Goal: Information Seeking & Learning: Learn about a topic

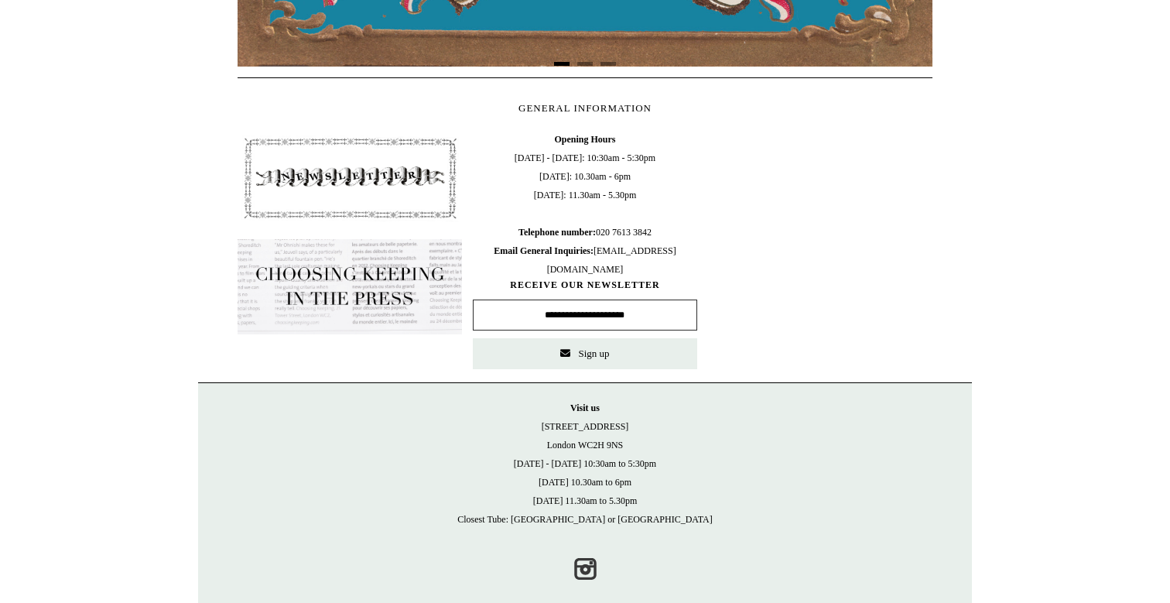
scroll to position [631, 0]
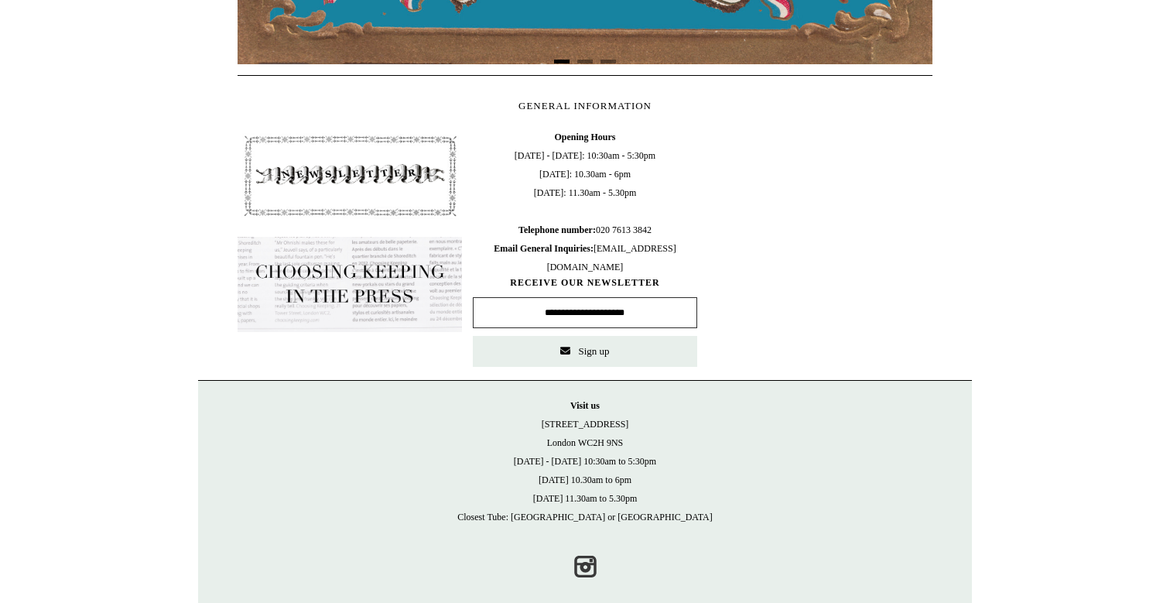
click at [572, 308] on input "text" at bounding box center [585, 312] width 224 height 31
type input "**********"
click at [576, 350] on button "Sign up" at bounding box center [585, 351] width 224 height 31
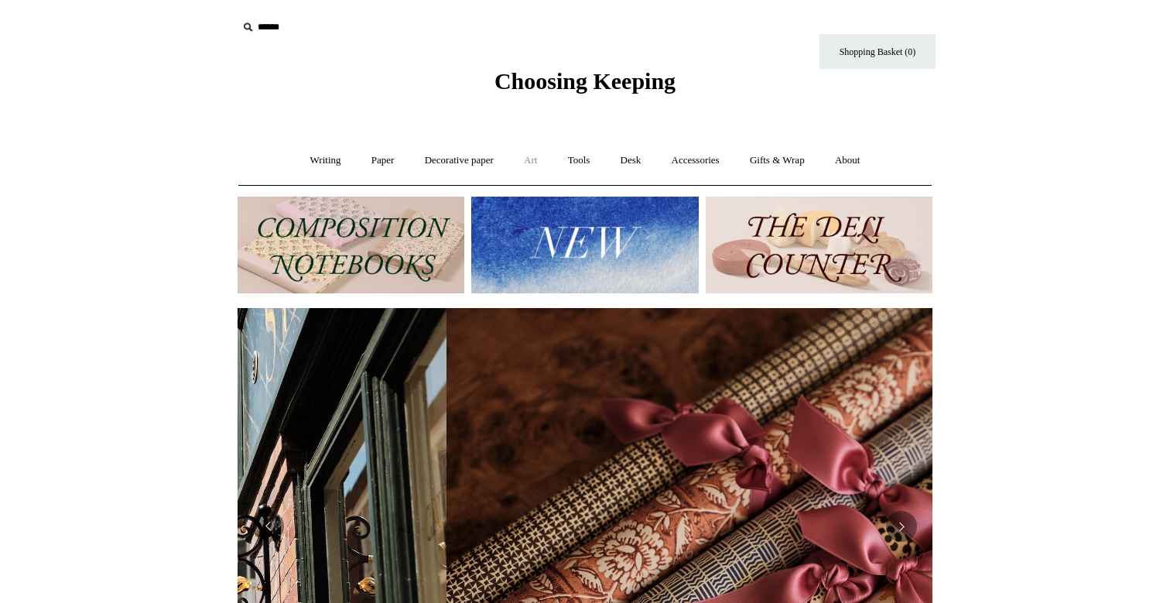
scroll to position [0, 1390]
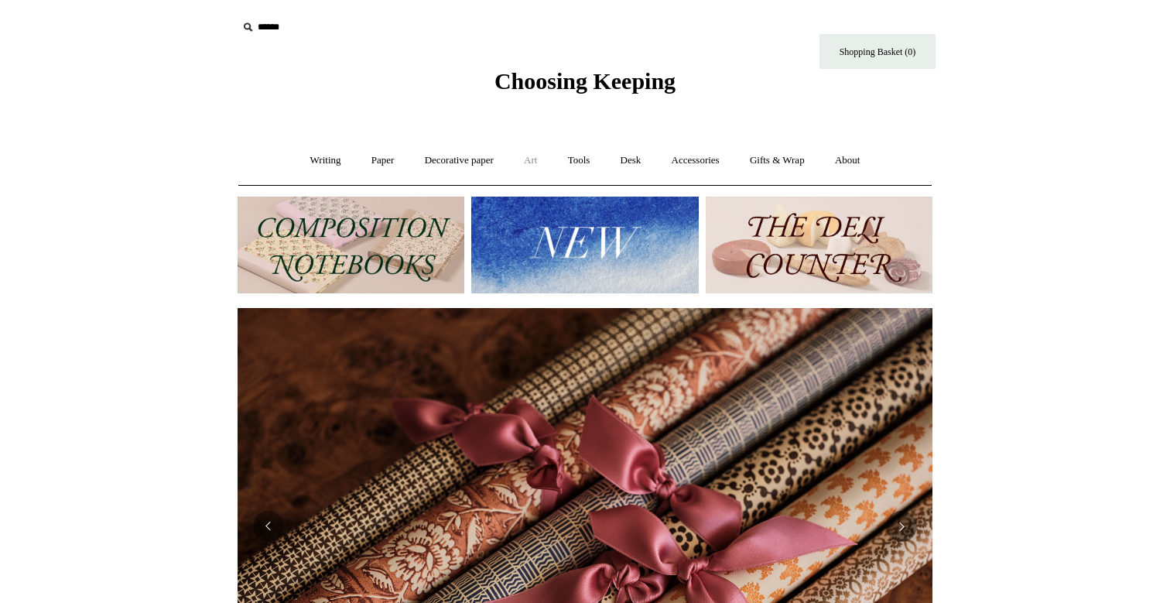
click at [521, 159] on link "Art +" at bounding box center [530, 160] width 41 height 41
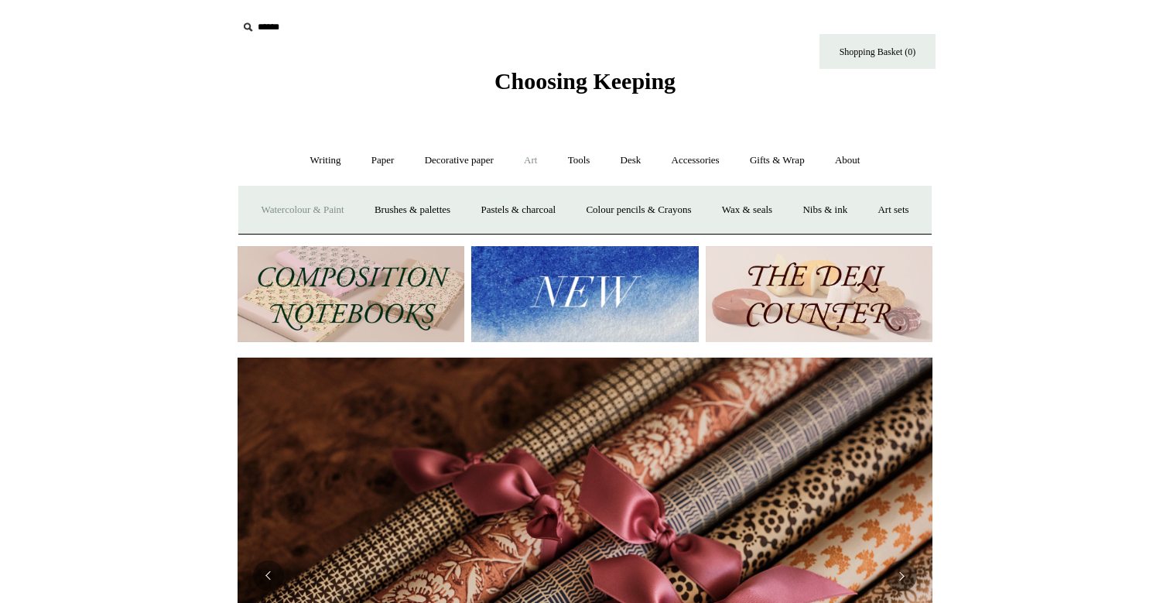
click at [357, 207] on link "Watercolour & Paint" at bounding box center [302, 210] width 111 height 41
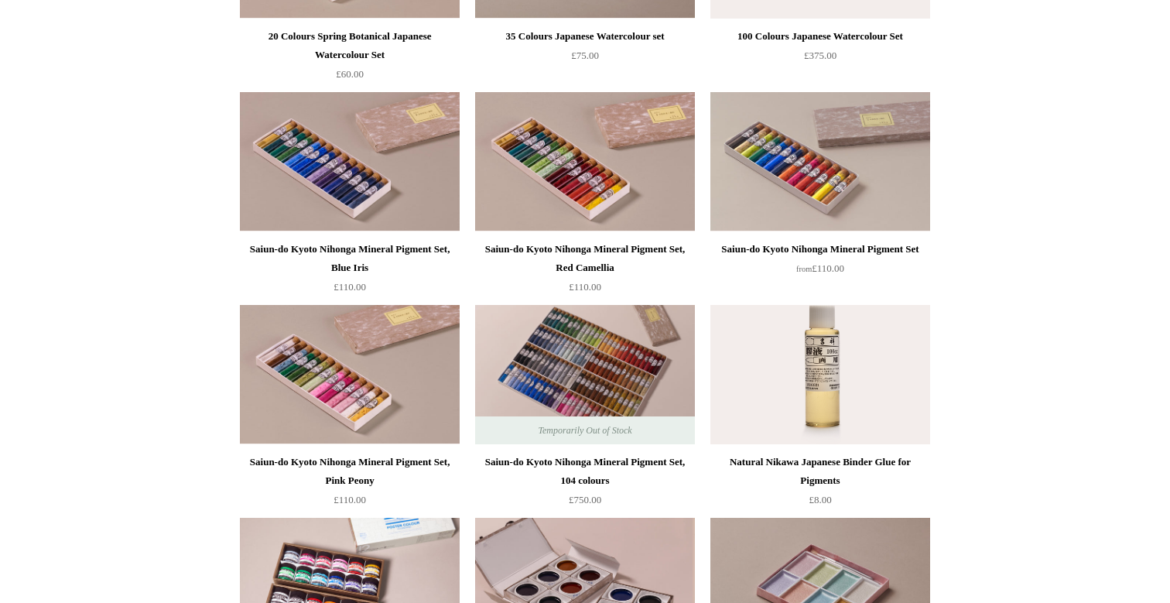
scroll to position [1411, 0]
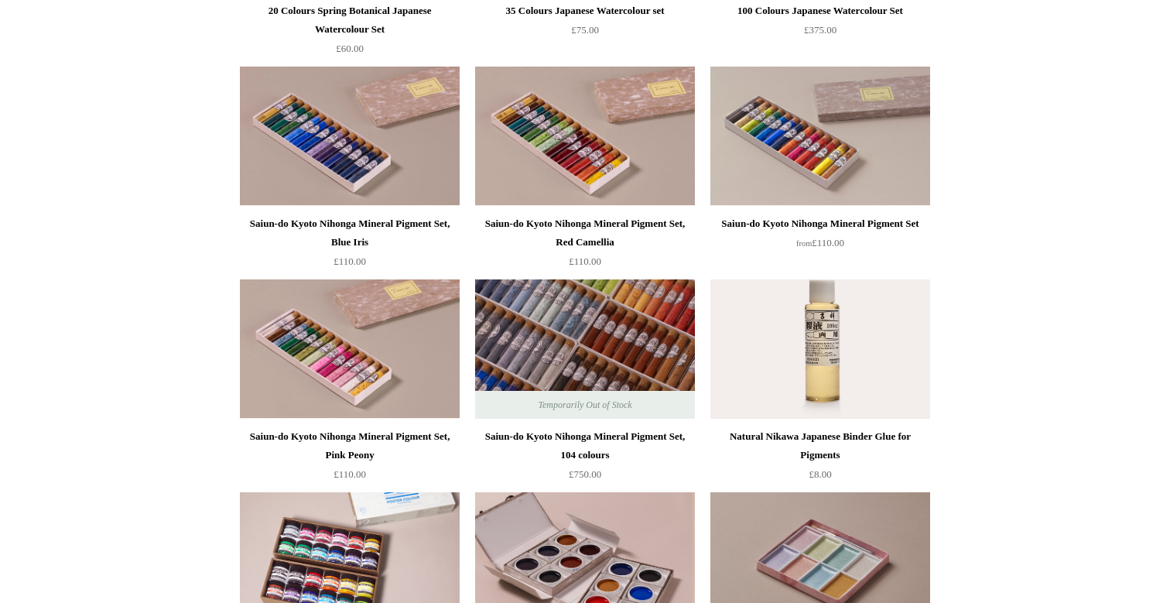
click at [546, 297] on img at bounding box center [585, 348] width 220 height 139
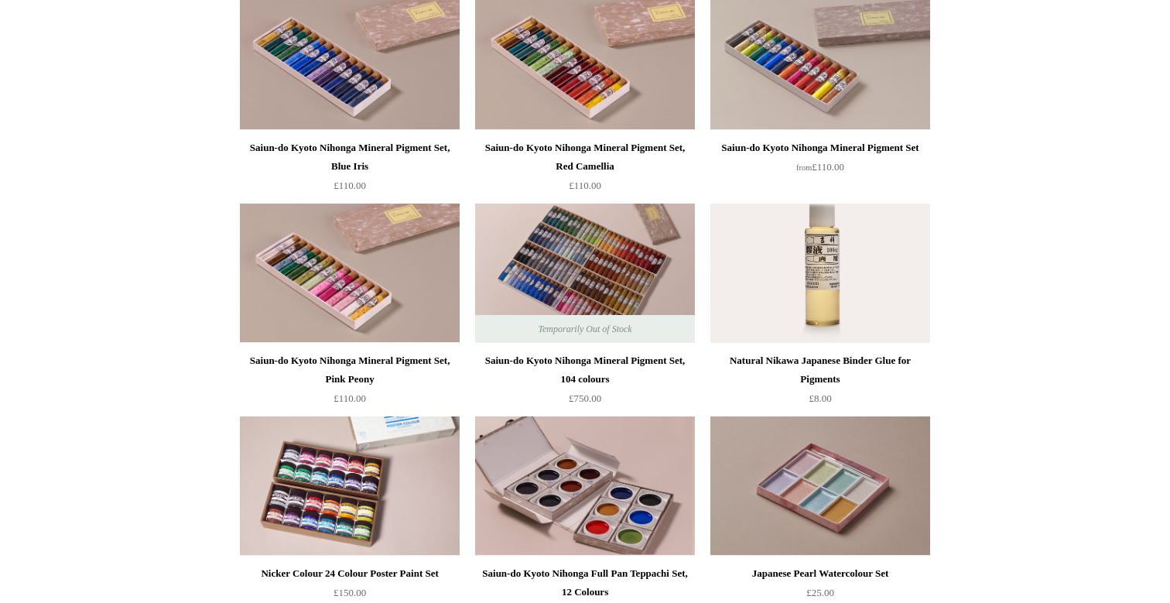
scroll to position [1481, 0]
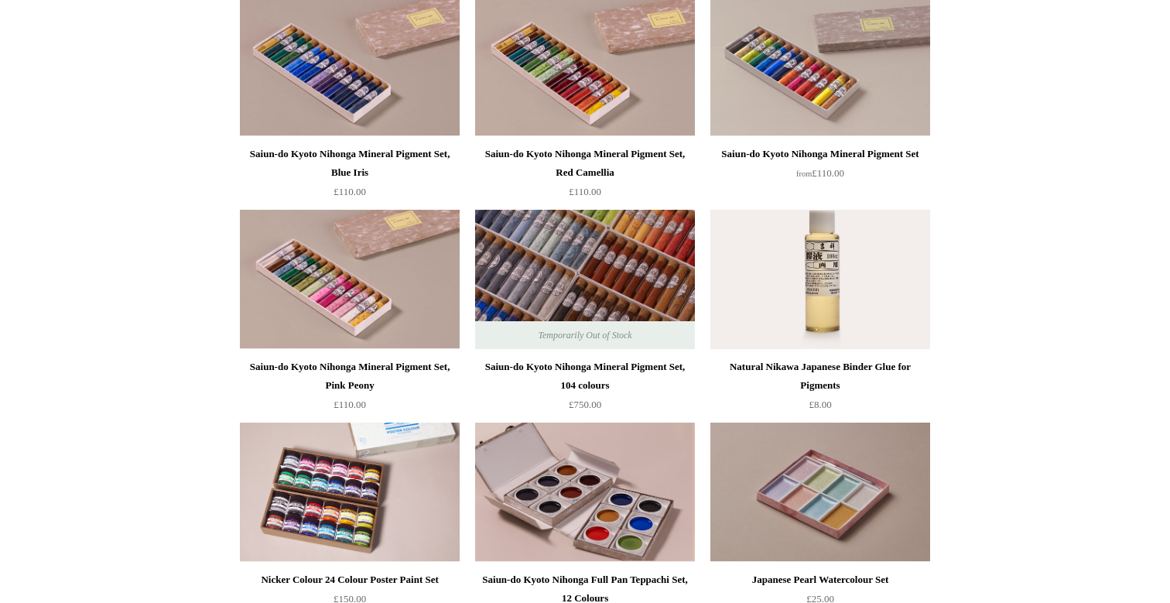
click at [646, 247] on img at bounding box center [585, 279] width 220 height 139
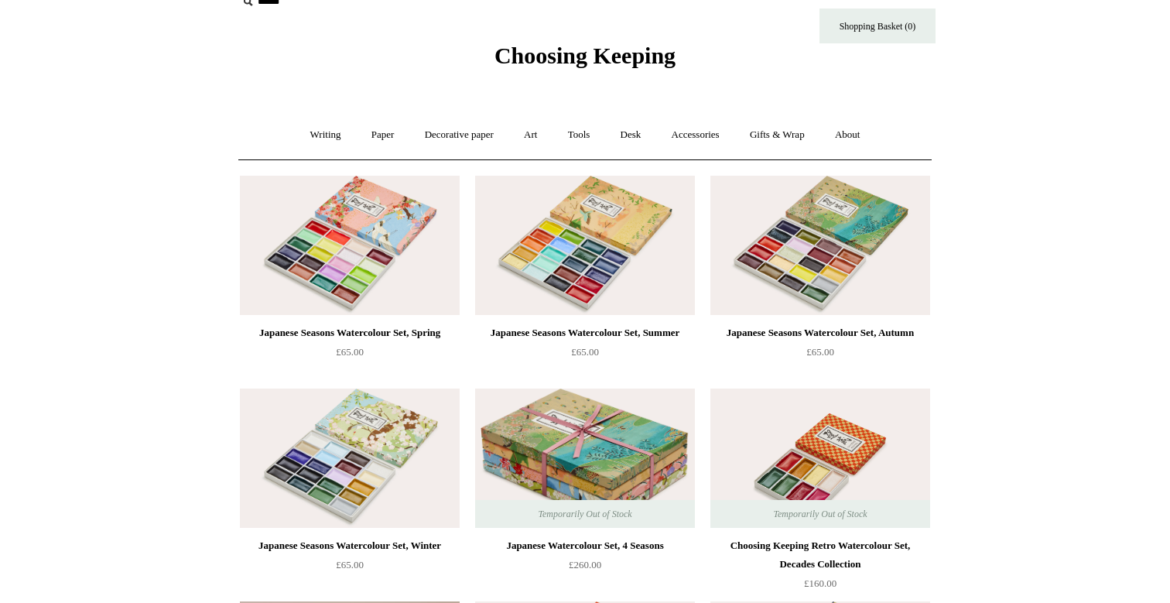
scroll to position [21, 0]
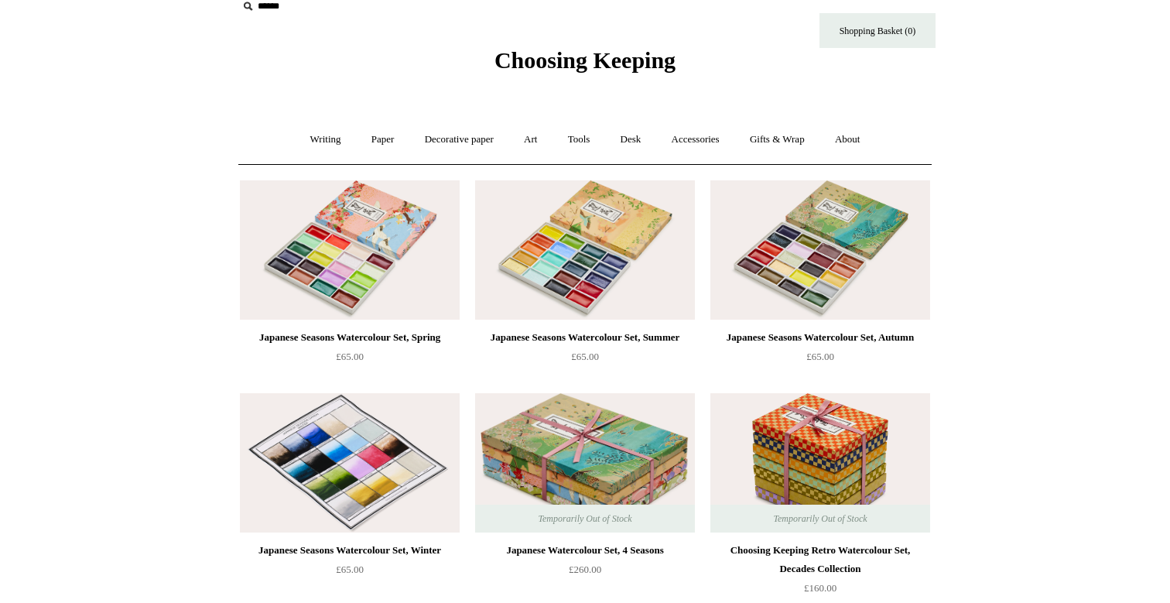
click at [344, 415] on img at bounding box center [350, 462] width 220 height 139
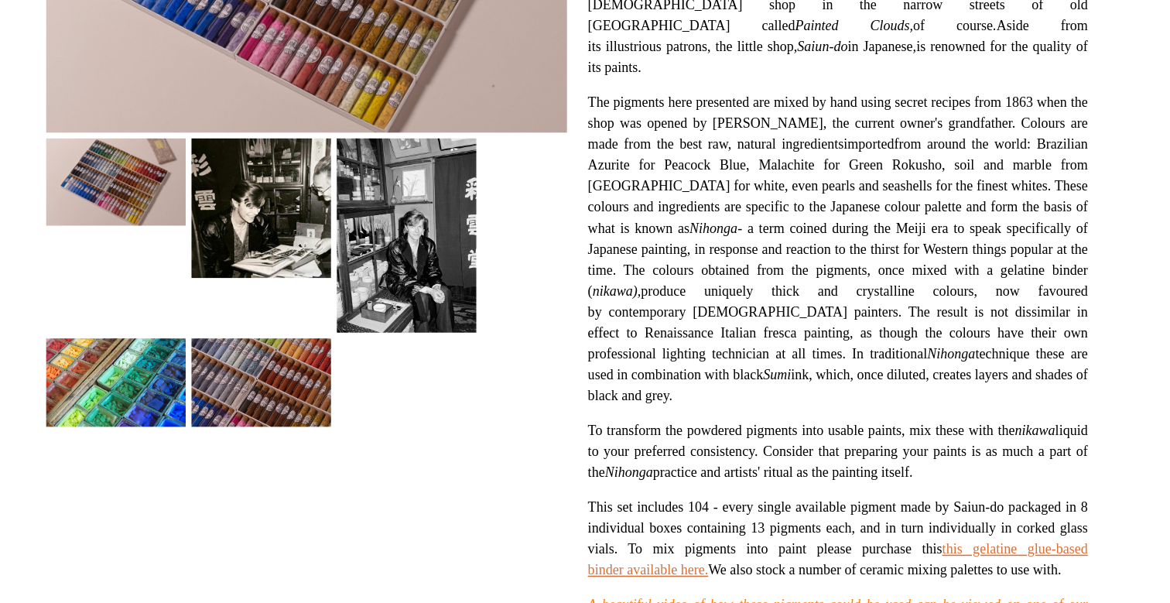
scroll to position [210, 0]
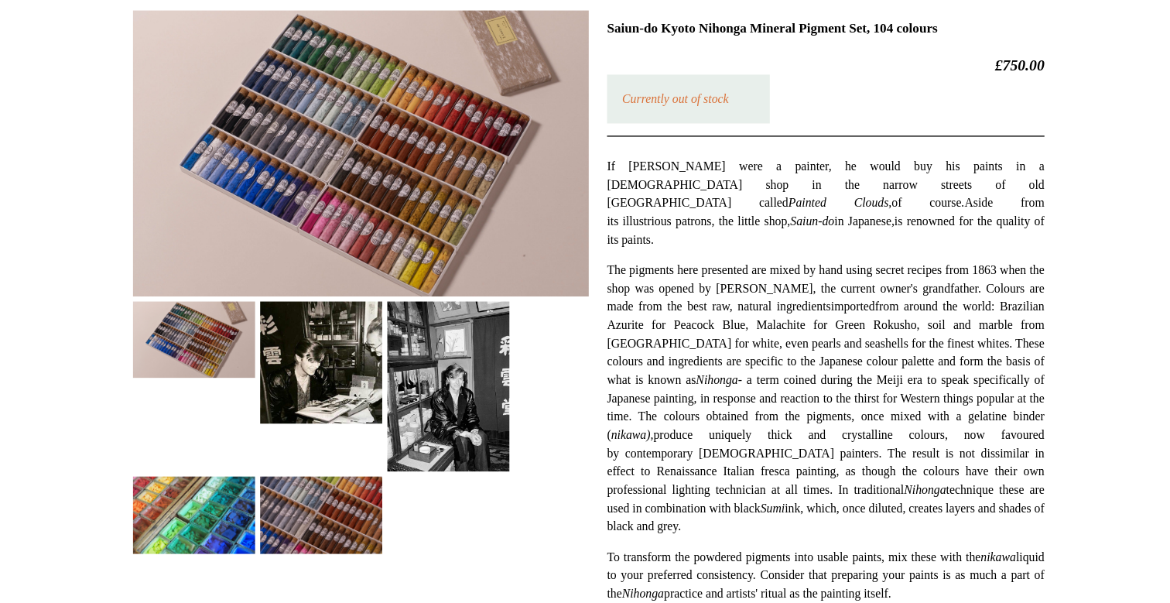
scroll to position [84, 0]
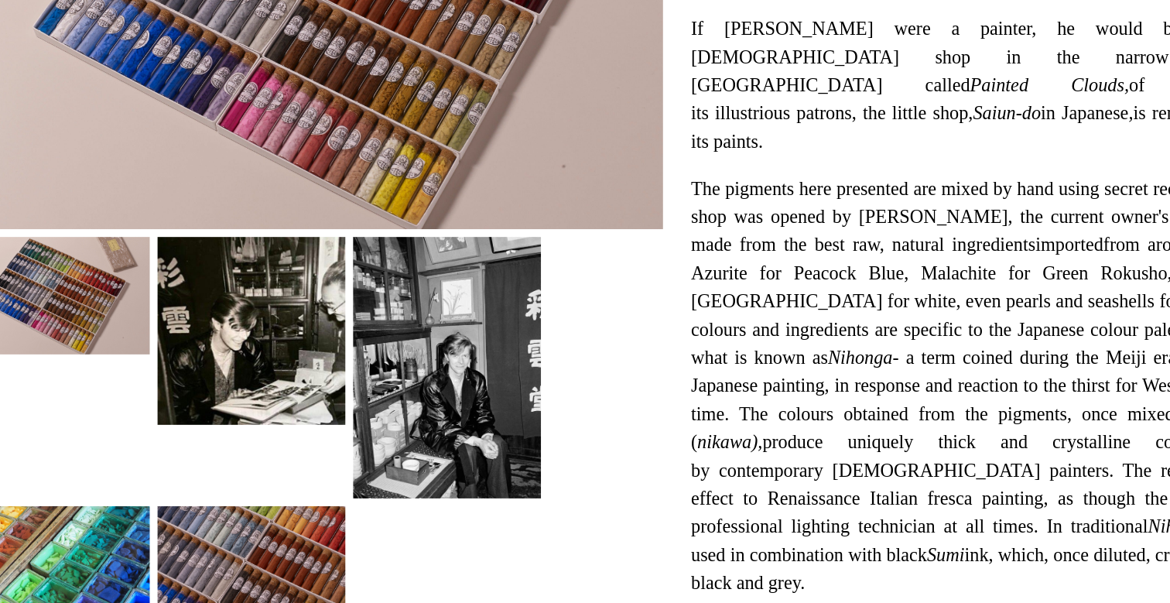
click at [481, 434] on img at bounding box center [478, 439] width 93 height 129
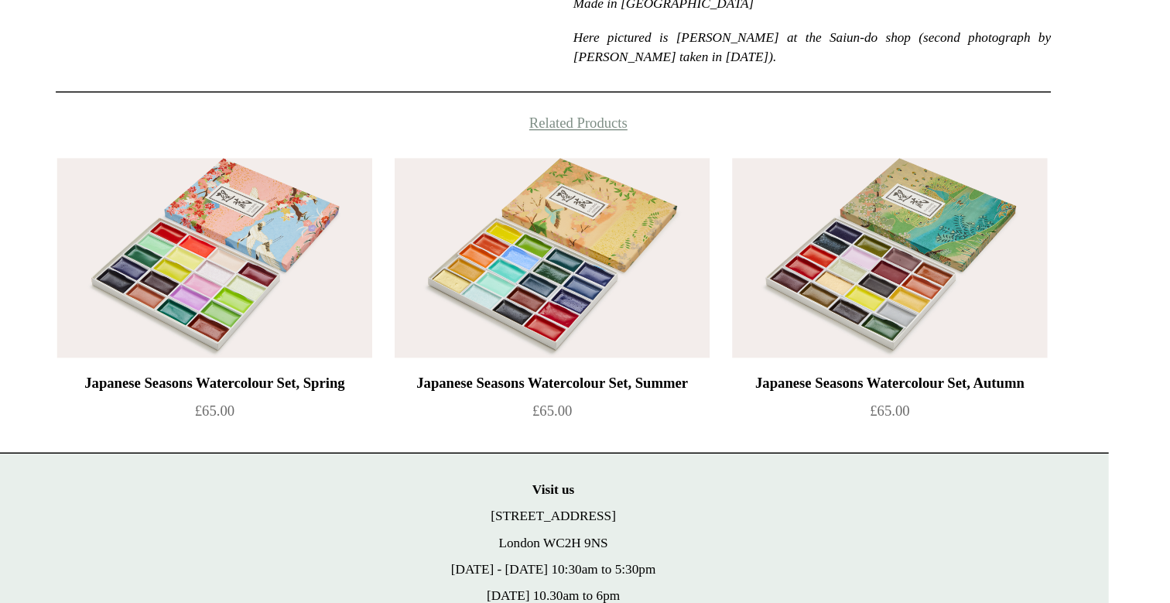
scroll to position [781, 0]
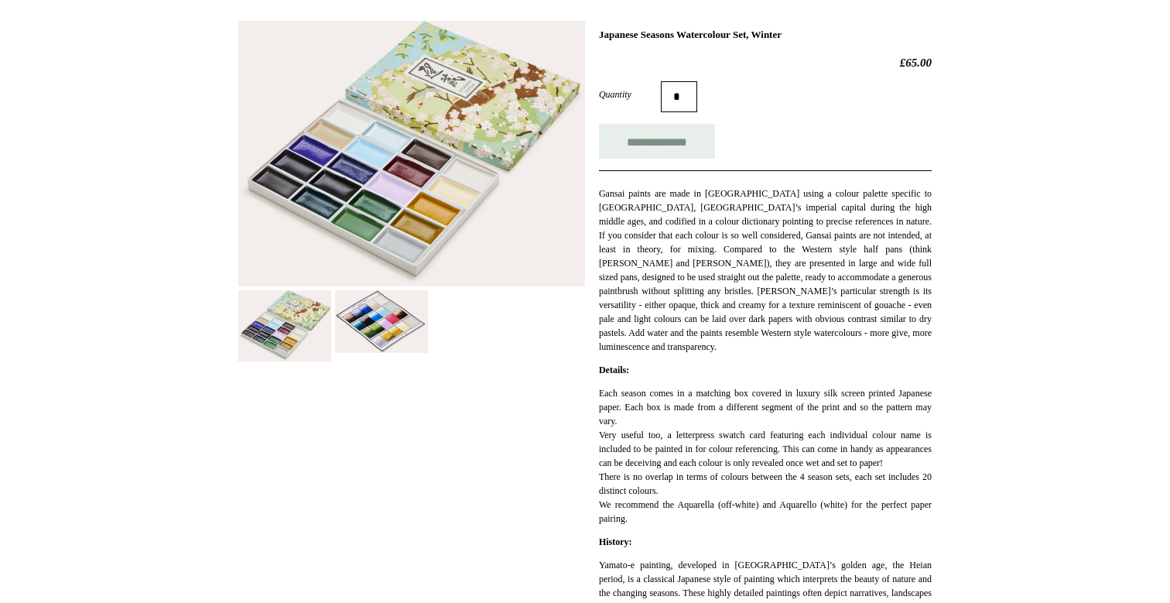
scroll to position [226, 0]
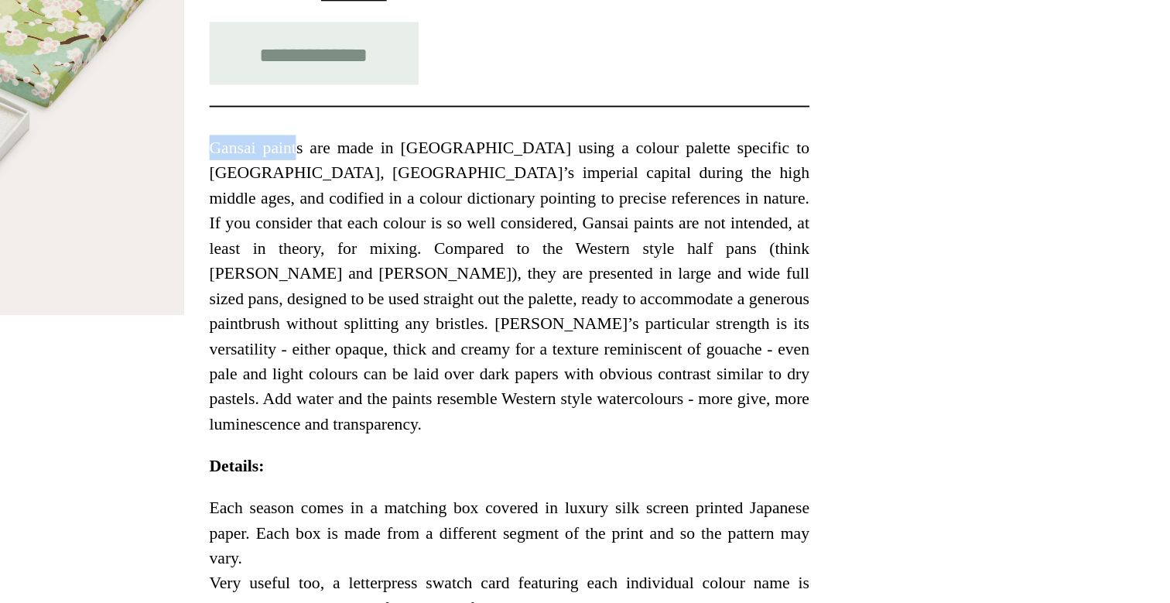
drag, startPoint x: 650, startPoint y: 181, endPoint x: 600, endPoint y: 176, distance: 50.5
click at [599, 176] on div "Gansai paints are made in [GEOGRAPHIC_DATA] using a colour palette specific to …" at bounding box center [765, 252] width 333 height 183
copy p "Gansai paint"
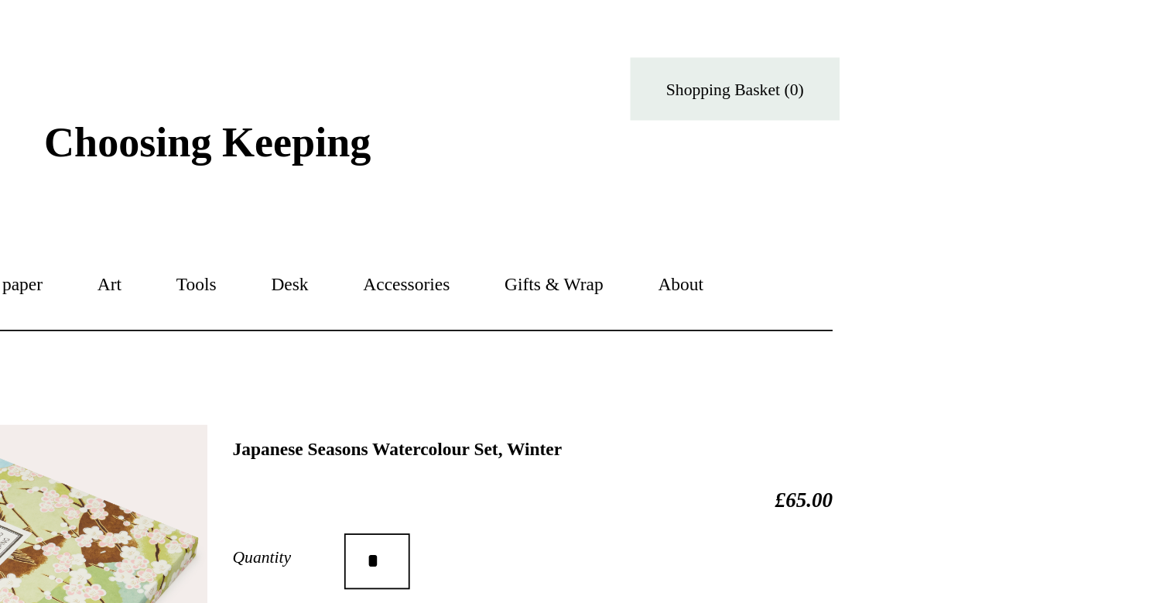
scroll to position [0, 0]
